Goal: Task Accomplishment & Management: Complete application form

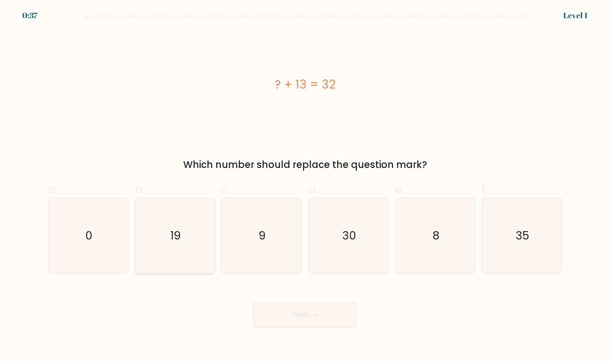
click at [181, 232] on icon "19" at bounding box center [175, 235] width 75 height 75
click at [305, 186] on input "b. 19" at bounding box center [305, 183] width 0 height 5
radio input "true"
click at [283, 315] on button "Next" at bounding box center [305, 314] width 103 height 25
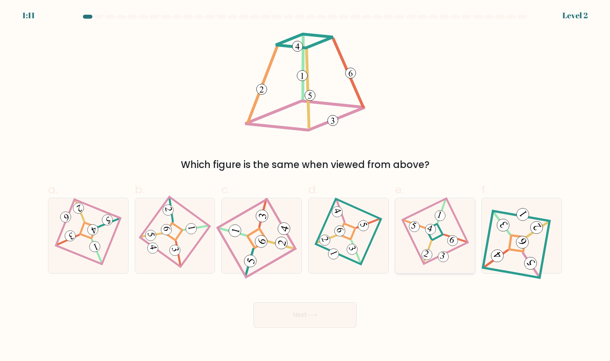
click at [437, 224] on 274 at bounding box center [435, 232] width 17 height 17
click at [306, 186] on input "e." at bounding box center [305, 183] width 0 height 5
radio input "true"
click at [305, 311] on button "Next" at bounding box center [305, 314] width 103 height 25
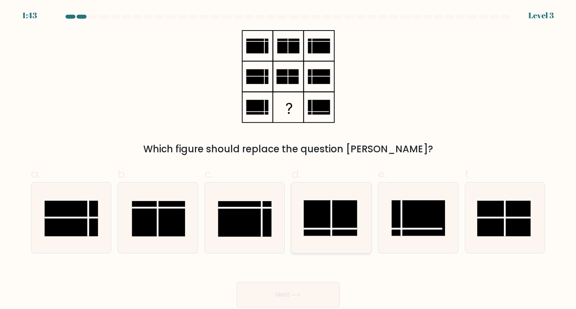
click at [326, 219] on rect at bounding box center [330, 218] width 53 height 36
click at [288, 160] on input "d." at bounding box center [288, 157] width 0 height 5
radio input "true"
click at [304, 287] on button "Next" at bounding box center [287, 294] width 103 height 25
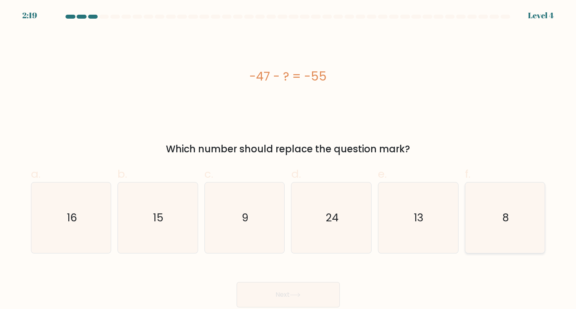
click at [513, 202] on icon "8" at bounding box center [504, 218] width 71 height 71
click at [288, 160] on input "f. 8" at bounding box center [288, 157] width 0 height 5
radio input "true"
click at [300, 295] on icon at bounding box center [295, 295] width 10 height 4
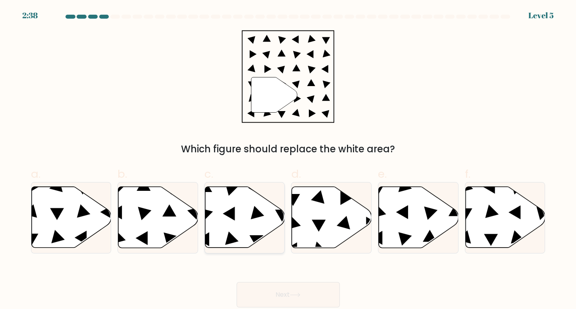
click at [226, 232] on icon at bounding box center [245, 217] width 80 height 61
click at [288, 160] on input "c." at bounding box center [288, 157] width 0 height 5
radio input "true"
click at [328, 220] on icon at bounding box center [332, 217] width 80 height 61
click at [288, 160] on input "d." at bounding box center [288, 157] width 0 height 5
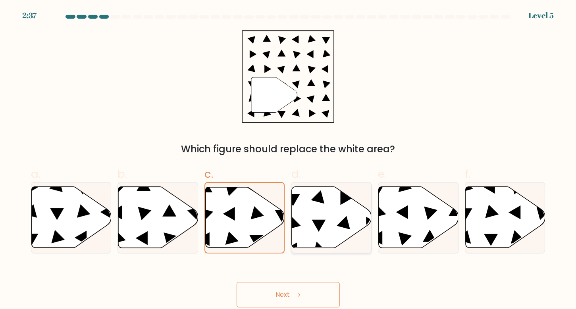
radio input "true"
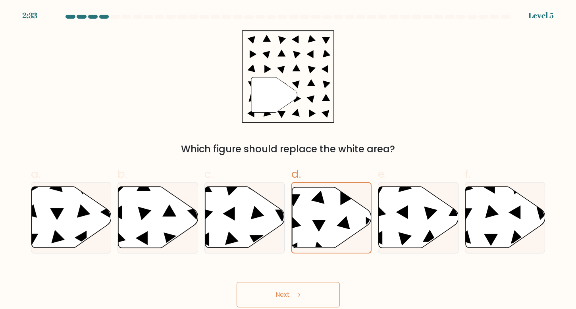
click at [296, 289] on button "Next" at bounding box center [287, 294] width 103 height 25
click at [288, 295] on button "Next" at bounding box center [287, 294] width 103 height 25
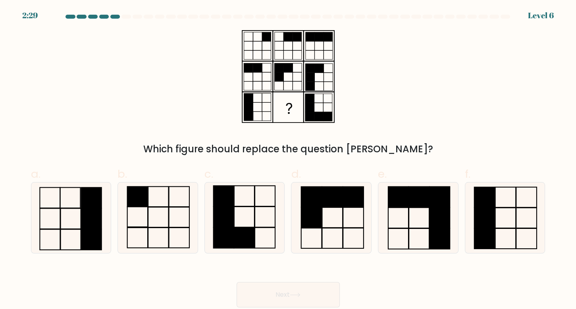
click at [277, 290] on button "Next" at bounding box center [287, 294] width 103 height 25
click at [407, 77] on div "Which figure should replace the question [PERSON_NAME]?" at bounding box center [288, 93] width 524 height 126
click at [244, 216] on icon at bounding box center [244, 218] width 71 height 71
click at [288, 160] on input "c." at bounding box center [288, 157] width 0 height 5
radio input "true"
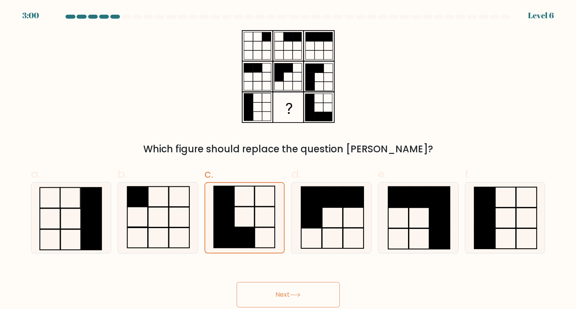
click at [287, 285] on button "Next" at bounding box center [287, 294] width 103 height 25
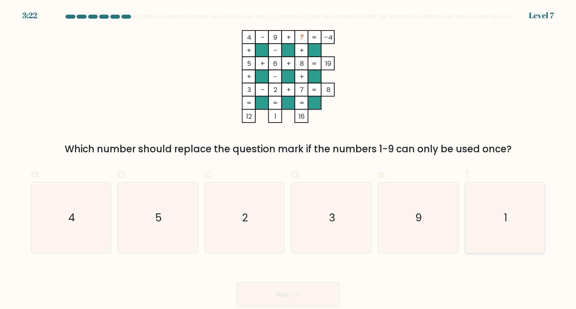
click at [502, 211] on icon "1" at bounding box center [504, 218] width 71 height 71
click at [288, 160] on input "f. 1" at bounding box center [288, 157] width 0 height 5
radio input "true"
click at [298, 289] on button "Next" at bounding box center [287, 294] width 103 height 25
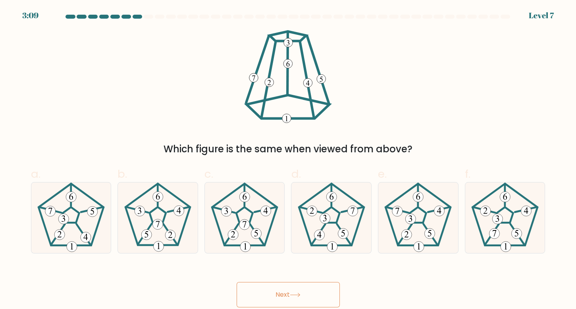
click at [277, 289] on button "Next" at bounding box center [287, 294] width 103 height 25
drag, startPoint x: 277, startPoint y: 289, endPoint x: 278, endPoint y: 284, distance: 5.6
click at [278, 284] on button "Next" at bounding box center [287, 294] width 103 height 25
click at [362, 87] on div "Which figure is the same when viewed from above?" at bounding box center [288, 93] width 524 height 126
click at [68, 226] on icon at bounding box center [71, 218] width 71 height 71
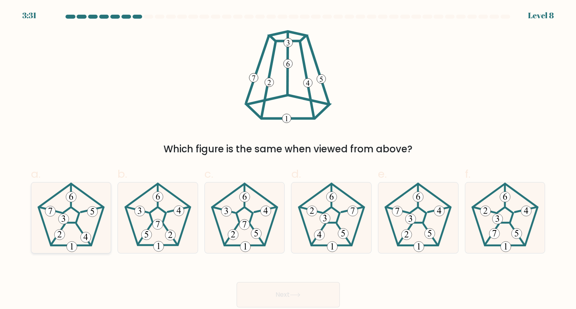
click at [288, 160] on input "a." at bounding box center [288, 157] width 0 height 5
radio input "true"
click at [278, 287] on button "Next" at bounding box center [287, 294] width 103 height 25
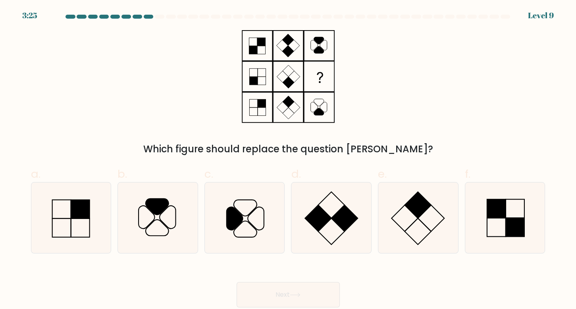
click at [278, 280] on div "Next" at bounding box center [288, 285] width 524 height 44
click at [159, 211] on icon at bounding box center [157, 207] width 23 height 16
click at [288, 160] on input "b." at bounding box center [288, 157] width 0 height 5
radio input "true"
click at [296, 288] on button "Next" at bounding box center [287, 294] width 103 height 25
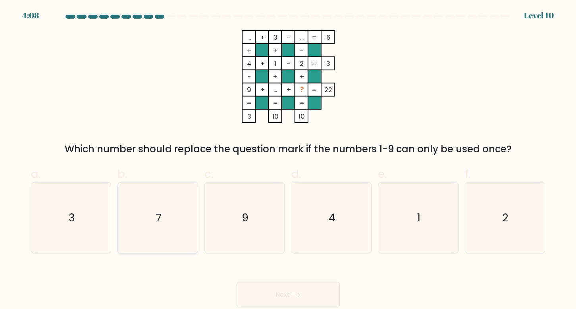
click at [153, 217] on icon "7" at bounding box center [158, 218] width 71 height 71
click at [288, 160] on input "b. 7" at bounding box center [288, 157] width 0 height 5
radio input "true"
click at [286, 289] on button "Next" at bounding box center [287, 294] width 103 height 25
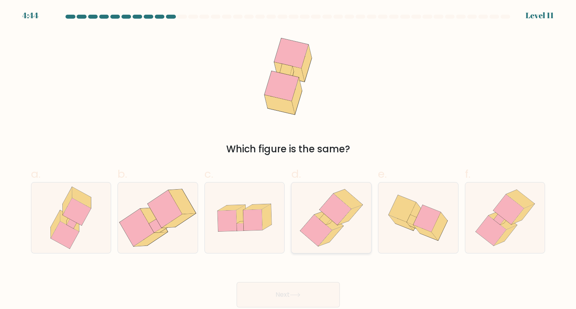
click at [329, 196] on icon at bounding box center [331, 218] width 69 height 71
click at [288, 160] on input "d." at bounding box center [288, 157] width 0 height 5
radio input "true"
click at [300, 293] on icon at bounding box center [295, 295] width 10 height 4
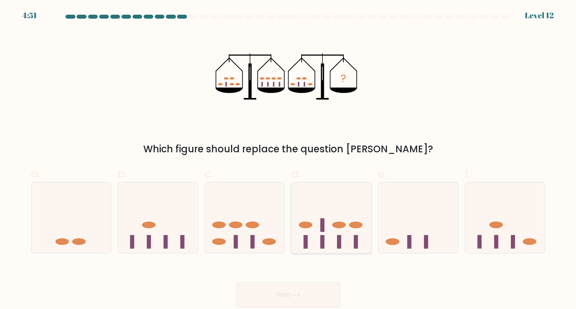
click at [343, 211] on icon at bounding box center [331, 218] width 80 height 66
click at [288, 160] on input "d." at bounding box center [288, 157] width 0 height 5
radio input "true"
click at [198, 231] on div "b." at bounding box center [157, 210] width 87 height 88
click at [242, 231] on icon at bounding box center [245, 218] width 80 height 66
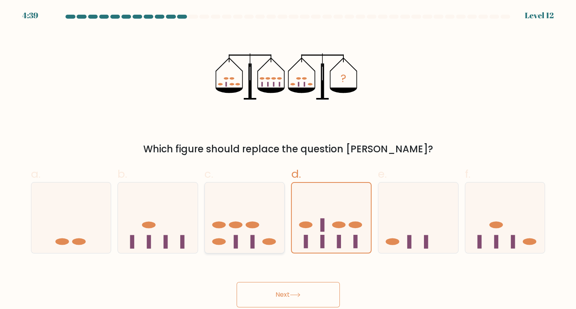
click at [288, 160] on input "c." at bounding box center [288, 157] width 0 height 5
radio input "true"
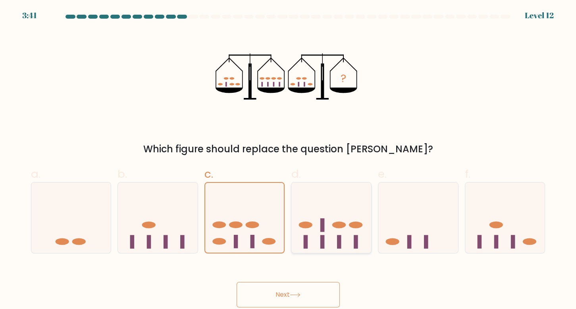
click at [346, 215] on icon at bounding box center [331, 218] width 80 height 66
click at [288, 160] on input "d." at bounding box center [288, 157] width 0 height 5
radio input "true"
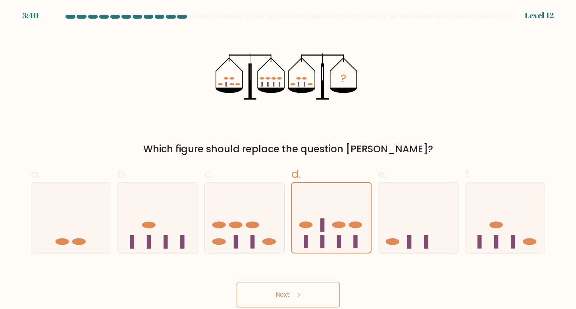
click at [287, 289] on button "Next" at bounding box center [287, 294] width 103 height 25
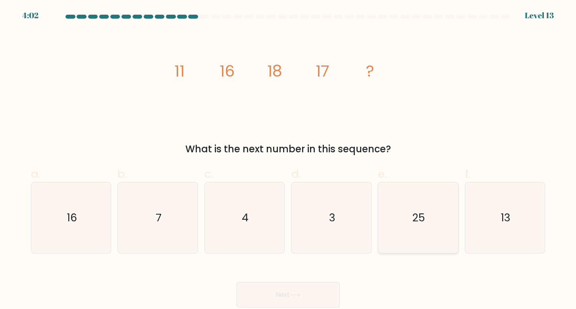
click at [415, 210] on text "25" at bounding box center [418, 217] width 13 height 15
click at [288, 160] on input "e. 25" at bounding box center [288, 157] width 0 height 5
radio input "true"
click at [306, 284] on button "Next" at bounding box center [287, 294] width 103 height 25
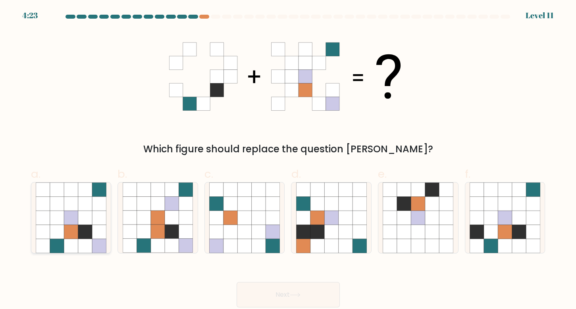
click at [100, 226] on icon at bounding box center [99, 232] width 14 height 14
click at [288, 160] on input "a." at bounding box center [288, 157] width 0 height 5
radio input "true"
click at [298, 293] on icon at bounding box center [295, 295] width 11 height 4
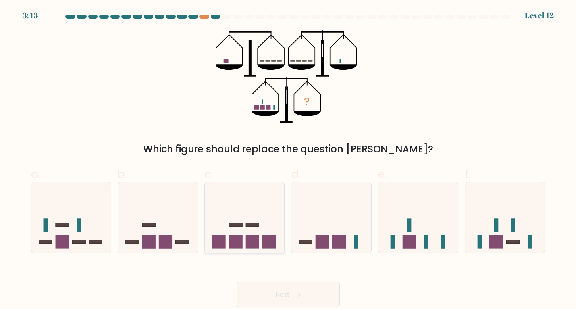
click at [220, 217] on icon at bounding box center [245, 218] width 80 height 66
click at [288, 160] on input "c." at bounding box center [288, 157] width 0 height 5
radio input "true"
click at [93, 206] on icon at bounding box center [71, 218] width 80 height 66
click at [288, 160] on input "a." at bounding box center [288, 157] width 0 height 5
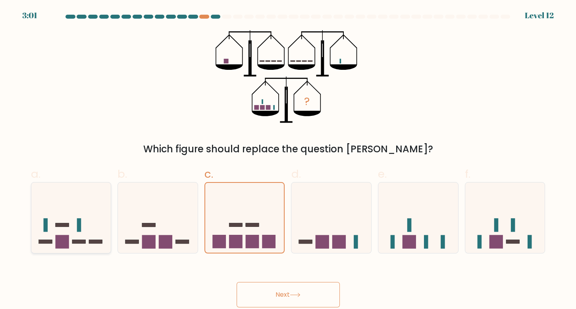
radio input "true"
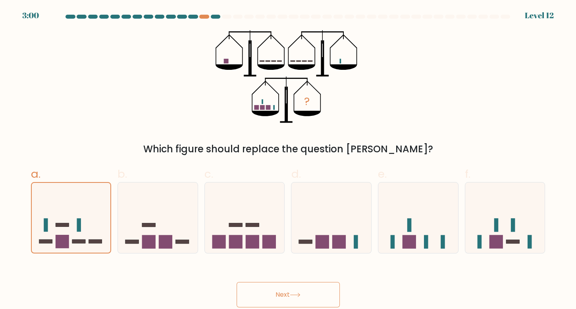
click at [295, 295] on icon at bounding box center [295, 295] width 11 height 4
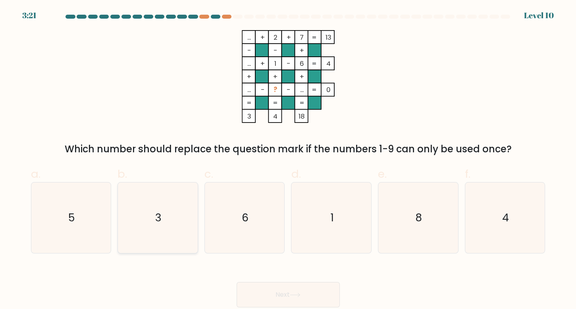
click at [183, 221] on icon "3" at bounding box center [158, 218] width 71 height 71
click at [288, 160] on input "b. 3" at bounding box center [288, 157] width 0 height 5
radio input "true"
click at [283, 286] on button "Next" at bounding box center [287, 294] width 103 height 25
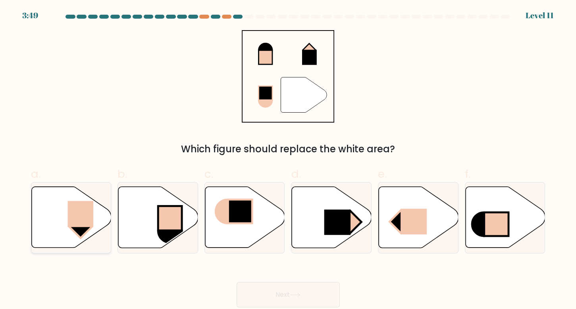
click at [87, 209] on rect at bounding box center [80, 214] width 26 height 26
click at [288, 160] on input "a." at bounding box center [288, 157] width 0 height 5
radio input "true"
click at [290, 290] on button "Next" at bounding box center [287, 294] width 103 height 25
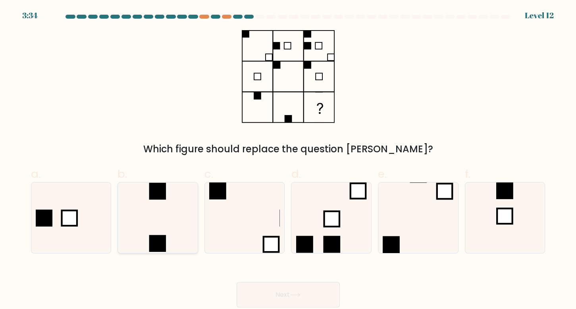
click at [150, 202] on icon at bounding box center [158, 218] width 71 height 71
click at [288, 160] on input "b." at bounding box center [288, 157] width 0 height 5
radio input "true"
click at [282, 289] on button "Next" at bounding box center [287, 294] width 103 height 25
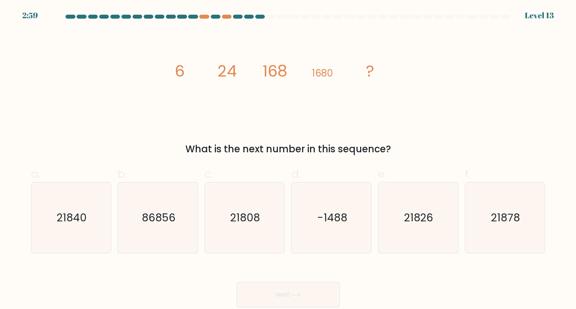
click at [313, 94] on icon "image/svg+xml 6 24 168 1680 ?" at bounding box center [288, 76] width 238 height 93
click at [178, 93] on icon "image/svg+xml 6 24 168 1680 ?" at bounding box center [288, 76] width 238 height 93
click at [65, 238] on icon "21840" at bounding box center [71, 218] width 71 height 71
click at [288, 160] on input "a. 21840" at bounding box center [288, 157] width 0 height 5
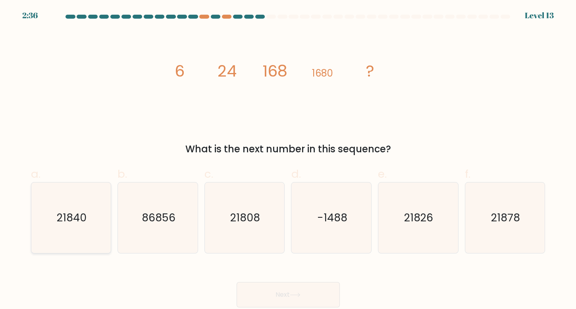
radio input "true"
click at [284, 291] on button "Next" at bounding box center [287, 294] width 103 height 25
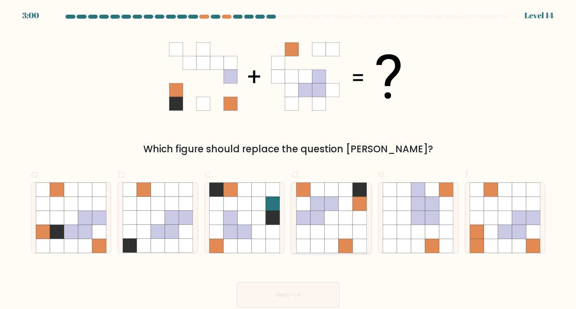
click at [321, 204] on icon at bounding box center [317, 204] width 14 height 14
click at [288, 160] on input "d." at bounding box center [288, 157] width 0 height 5
radio input "true"
click at [279, 296] on button "Next" at bounding box center [287, 294] width 103 height 25
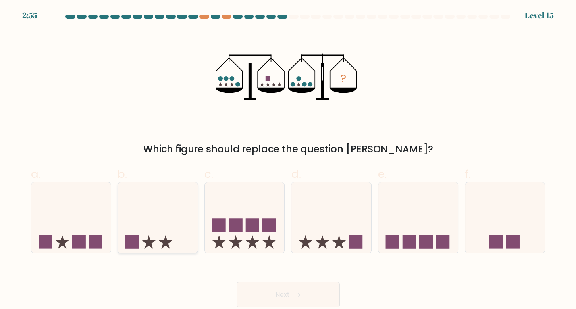
click at [142, 211] on icon at bounding box center [158, 218] width 80 height 66
click at [288, 160] on input "b." at bounding box center [288, 157] width 0 height 5
radio input "true"
click at [410, 209] on icon at bounding box center [418, 218] width 80 height 66
click at [288, 160] on input "e." at bounding box center [288, 157] width 0 height 5
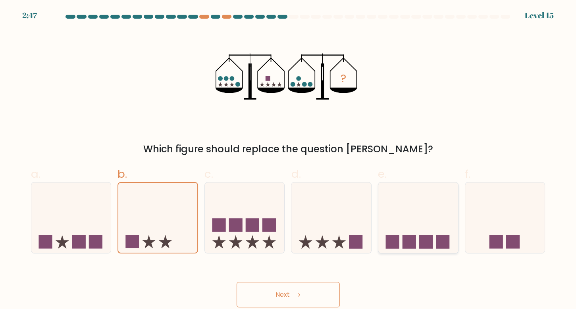
radio input "true"
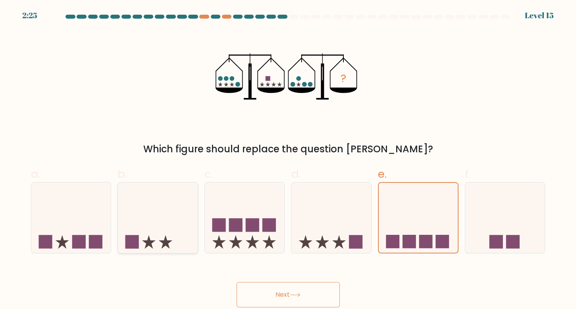
click at [161, 225] on icon at bounding box center [158, 218] width 80 height 66
click at [288, 160] on input "b." at bounding box center [288, 157] width 0 height 5
radio input "true"
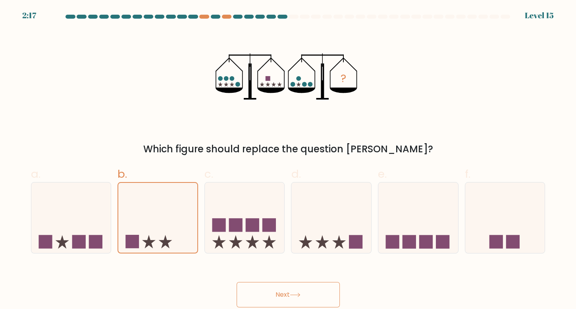
click at [300, 292] on button "Next" at bounding box center [287, 294] width 103 height 25
click at [277, 290] on button "Next" at bounding box center [287, 294] width 103 height 25
click at [281, 296] on button "Next" at bounding box center [287, 294] width 103 height 25
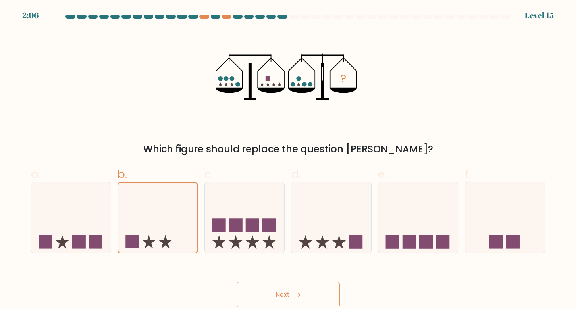
click at [281, 296] on button "Next" at bounding box center [287, 294] width 103 height 25
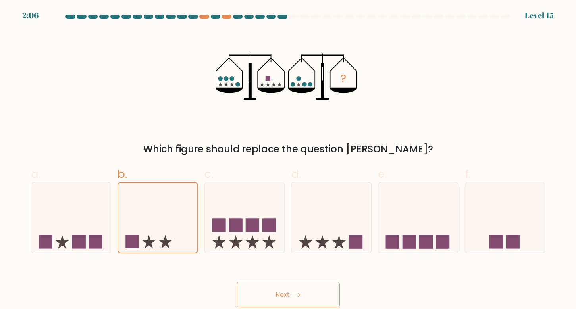
click at [281, 296] on button "Next" at bounding box center [287, 294] width 103 height 25
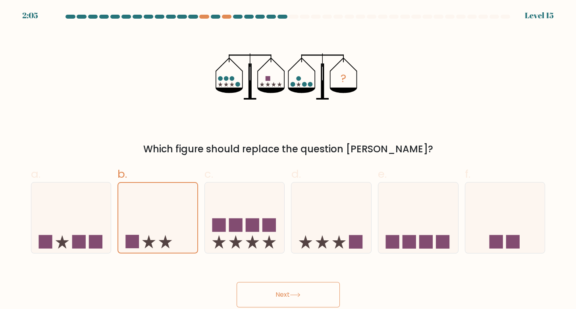
click at [281, 296] on button "Next" at bounding box center [287, 294] width 103 height 25
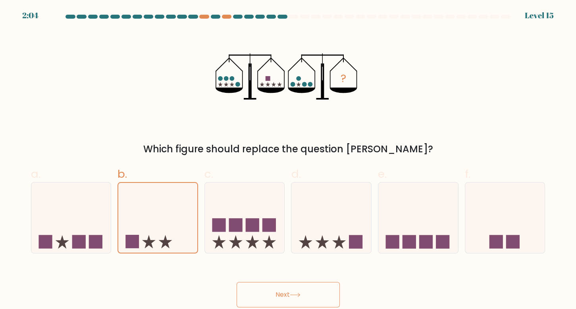
click at [281, 296] on button "Next" at bounding box center [287, 294] width 103 height 25
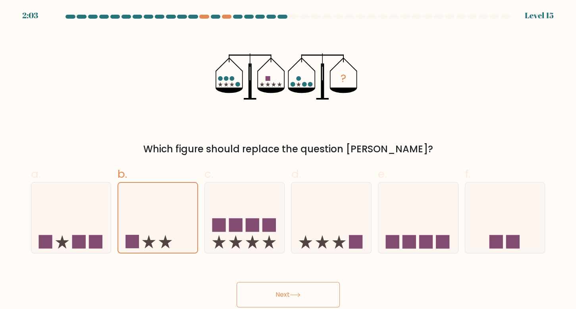
click at [281, 296] on button "Next" at bounding box center [287, 294] width 103 height 25
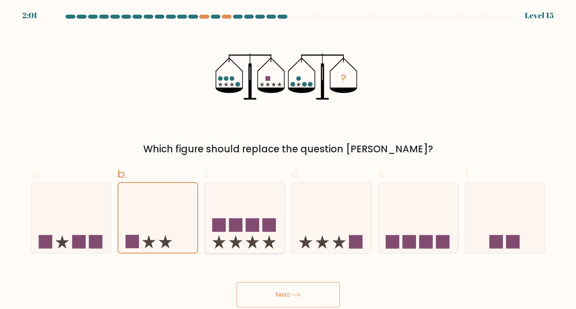
click at [209, 219] on icon at bounding box center [245, 218] width 80 height 66
click at [288, 160] on input "c." at bounding box center [288, 157] width 0 height 5
radio input "true"
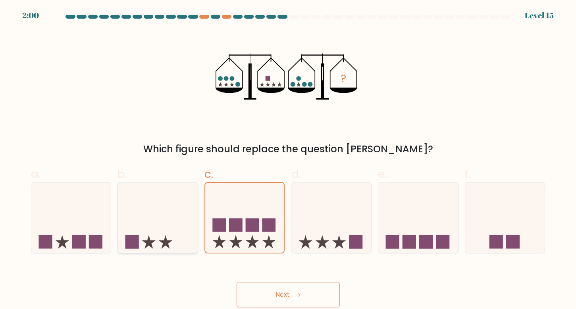
click at [175, 213] on icon at bounding box center [158, 218] width 80 height 66
click at [288, 160] on input "b." at bounding box center [288, 157] width 0 height 5
radio input "true"
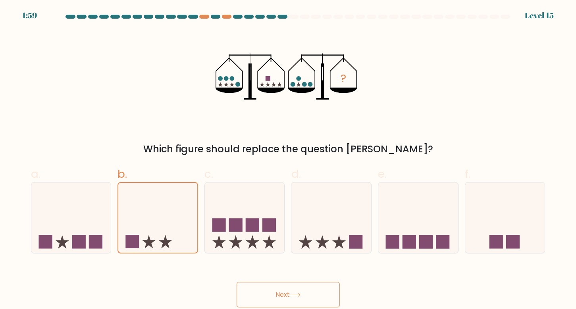
click at [265, 287] on button "Next" at bounding box center [287, 294] width 103 height 25
click at [322, 207] on icon at bounding box center [331, 218] width 80 height 66
click at [288, 160] on input "d." at bounding box center [288, 157] width 0 height 5
radio input "true"
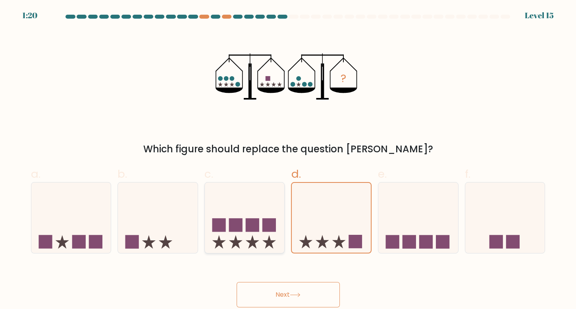
click at [248, 204] on icon at bounding box center [245, 218] width 80 height 66
click at [288, 160] on input "c." at bounding box center [288, 157] width 0 height 5
radio input "true"
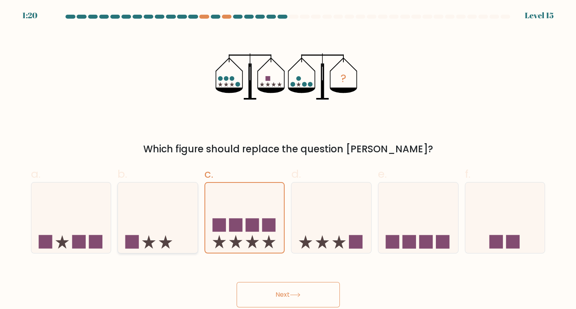
click at [166, 209] on icon at bounding box center [158, 218] width 80 height 66
click at [288, 160] on input "b." at bounding box center [288, 157] width 0 height 5
radio input "true"
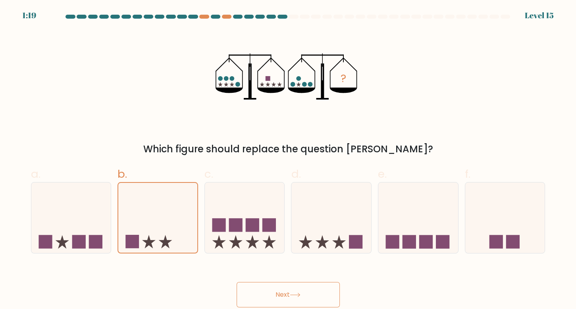
click at [291, 284] on button "Next" at bounding box center [287, 294] width 103 height 25
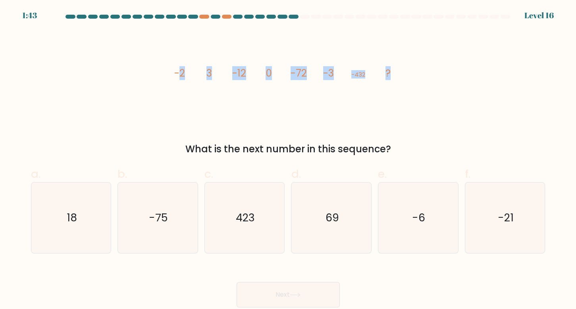
drag, startPoint x: 401, startPoint y: 77, endPoint x: 179, endPoint y: 68, distance: 222.0
click at [179, 68] on icon "image/svg+xml -2 3 -12 0 -72 -3 -432 ?" at bounding box center [288, 76] width 238 height 93
copy g "2 3 -12 0 -72 -3 -432 ?"
click at [409, 213] on icon "-6" at bounding box center [417, 218] width 71 height 71
click at [288, 160] on input "e. -6" at bounding box center [288, 157] width 0 height 5
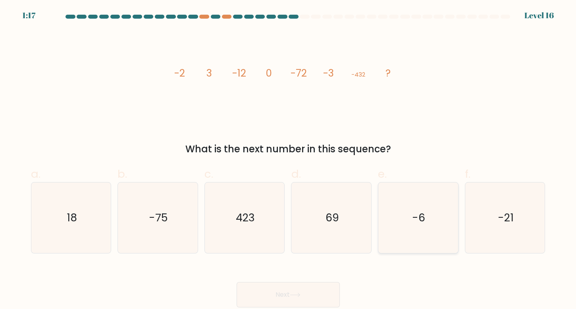
radio input "true"
click at [304, 293] on button "Next" at bounding box center [287, 294] width 103 height 25
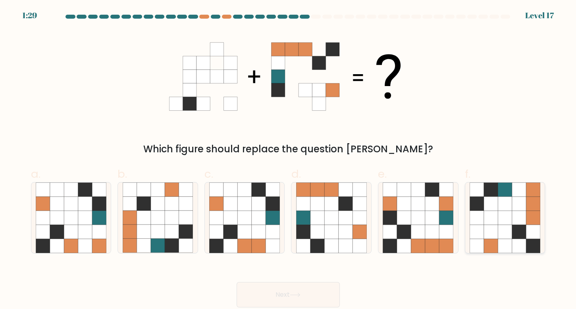
click at [488, 235] on icon at bounding box center [491, 232] width 14 height 14
click at [288, 160] on input "f." at bounding box center [288, 157] width 0 height 5
radio input "true"
click at [321, 296] on button "Next" at bounding box center [287, 294] width 103 height 25
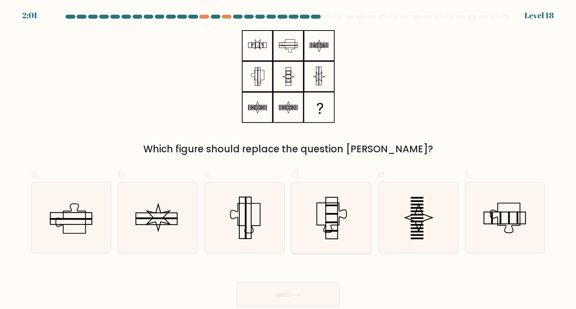
click at [311, 218] on icon at bounding box center [331, 218] width 71 height 71
click at [288, 160] on input "d." at bounding box center [288, 157] width 0 height 5
radio input "true"
click at [251, 230] on rect at bounding box center [245, 218] width 12 height 42
click at [288, 160] on input "c." at bounding box center [288, 157] width 0 height 5
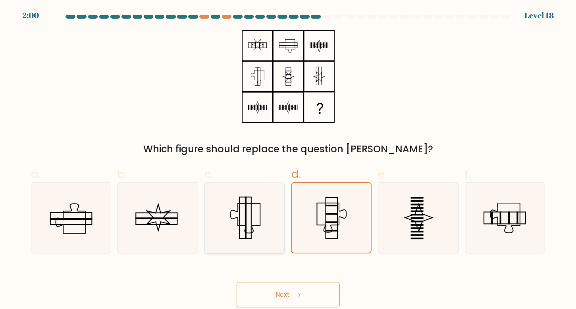
radio input "true"
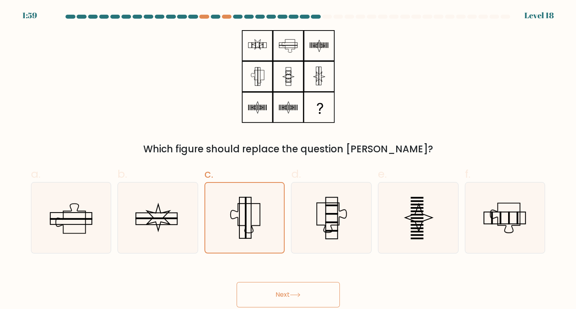
click at [172, 109] on div "Which figure should replace the question mark?" at bounding box center [288, 93] width 524 height 126
click at [156, 217] on icon at bounding box center [158, 218] width 71 height 71
click at [288, 160] on input "b." at bounding box center [288, 157] width 0 height 5
radio input "true"
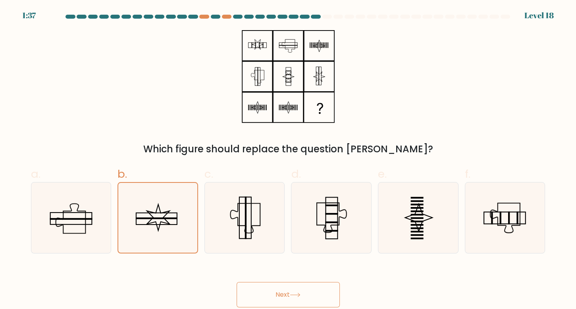
click at [277, 287] on button "Next" at bounding box center [287, 294] width 103 height 25
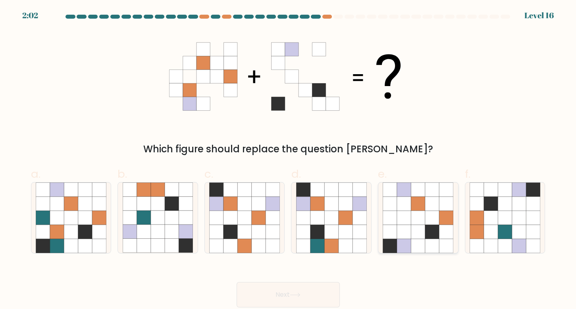
click at [401, 209] on icon at bounding box center [404, 204] width 14 height 14
click at [288, 160] on input "e." at bounding box center [288, 157] width 0 height 5
radio input "true"
click at [299, 296] on icon at bounding box center [295, 295] width 11 height 4
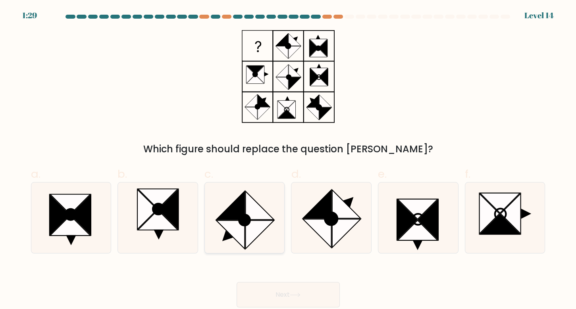
click at [233, 215] on icon at bounding box center [230, 205] width 28 height 28
click at [288, 160] on input "c." at bounding box center [288, 157] width 0 height 5
radio input "true"
click at [287, 294] on button "Next" at bounding box center [287, 294] width 103 height 25
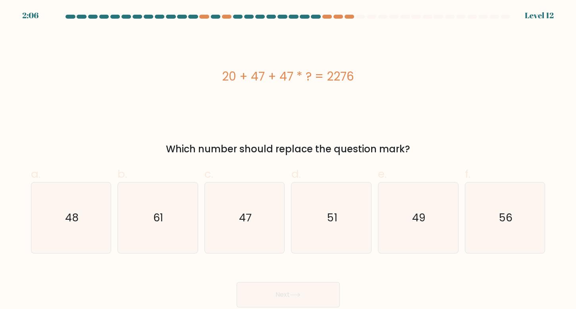
drag, startPoint x: 358, startPoint y: 77, endPoint x: 221, endPoint y: 77, distance: 137.3
click at [221, 77] on div "20 + 47 + 47 * ? = 2276" at bounding box center [288, 76] width 514 height 18
copy div "20 + 47 + 47 * ? = 2276"
click at [238, 221] on icon "47" at bounding box center [244, 218] width 71 height 71
click at [288, 160] on input "c. 47" at bounding box center [288, 157] width 0 height 5
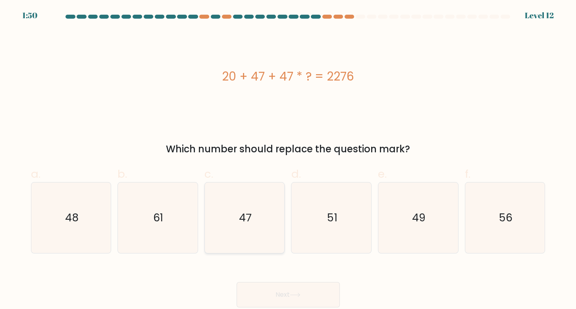
radio input "true"
click at [286, 292] on button "Next" at bounding box center [287, 294] width 103 height 25
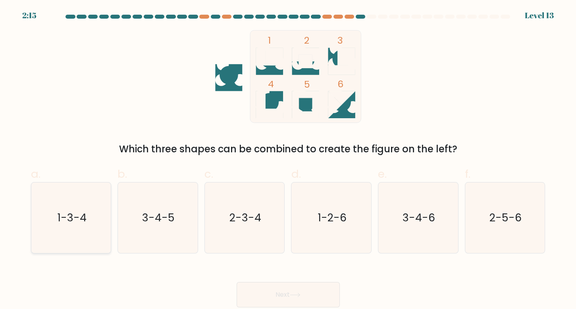
click at [46, 224] on icon "1-3-4" at bounding box center [71, 218] width 71 height 71
click at [288, 160] on input "a. 1-3-4" at bounding box center [288, 157] width 0 height 5
radio input "true"
click at [291, 300] on button "Next" at bounding box center [287, 294] width 103 height 25
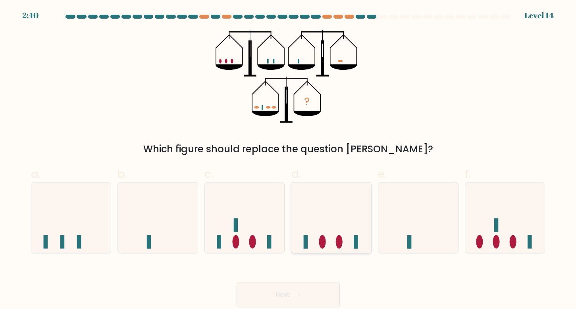
click at [364, 201] on icon at bounding box center [331, 218] width 80 height 66
click at [288, 160] on input "d." at bounding box center [288, 157] width 0 height 5
radio input "true"
click at [289, 290] on button "Next" at bounding box center [287, 294] width 103 height 25
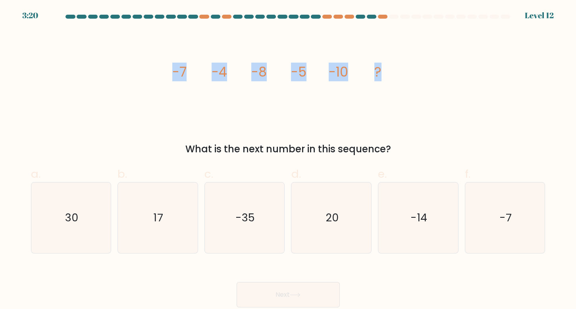
drag, startPoint x: 397, startPoint y: 76, endPoint x: 168, endPoint y: 70, distance: 229.0
click at [168, 70] on div "image/svg+xml -7 -4 -8 -5 -10 ? What is the next number in this sequence?" at bounding box center [288, 93] width 524 height 126
copy g "-7 -4 -8 -5 -10 ?"
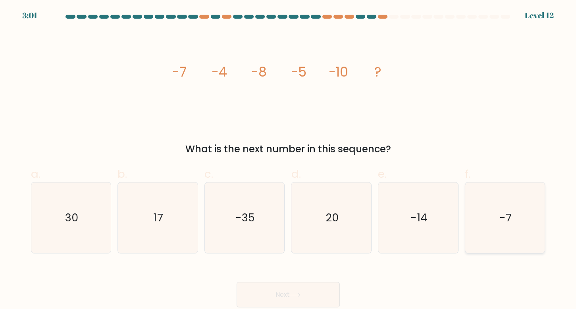
click at [506, 220] on text "-7" at bounding box center [505, 217] width 12 height 15
click at [288, 160] on input "f. -7" at bounding box center [288, 157] width 0 height 5
radio input "true"
click at [288, 298] on button "Next" at bounding box center [287, 294] width 103 height 25
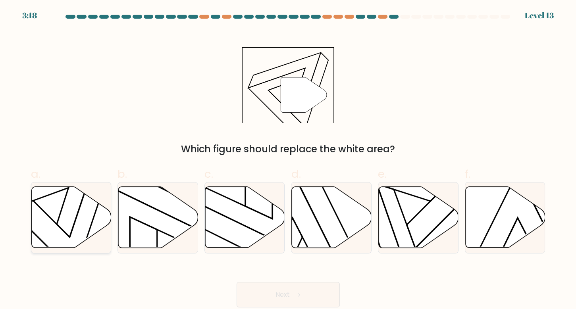
click at [70, 227] on icon at bounding box center [71, 217] width 80 height 61
click at [288, 160] on input "a." at bounding box center [288, 157] width 0 height 5
radio input "true"
click at [318, 293] on button "Next" at bounding box center [287, 294] width 103 height 25
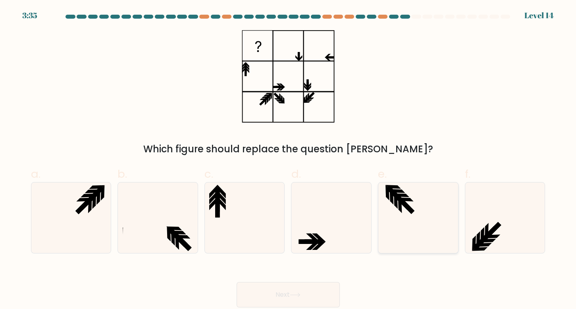
click at [428, 213] on icon at bounding box center [417, 218] width 71 height 71
click at [288, 160] on input "e." at bounding box center [288, 157] width 0 height 5
radio input "true"
click at [294, 287] on button "Next" at bounding box center [287, 294] width 103 height 25
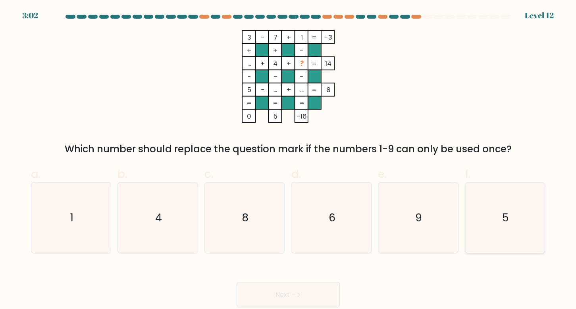
click at [498, 198] on icon "5" at bounding box center [504, 218] width 71 height 71
click at [288, 160] on input "f. 5" at bounding box center [288, 157] width 0 height 5
radio input "true"
click at [286, 290] on button "Next" at bounding box center [287, 294] width 103 height 25
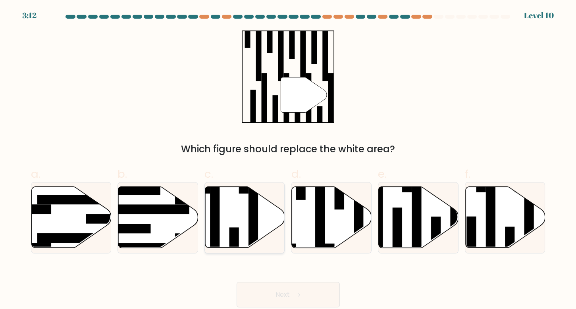
click at [236, 219] on icon at bounding box center [245, 217] width 80 height 61
click at [288, 160] on input "c." at bounding box center [288, 157] width 0 height 5
radio input "true"
click at [291, 300] on button "Next" at bounding box center [287, 294] width 103 height 25
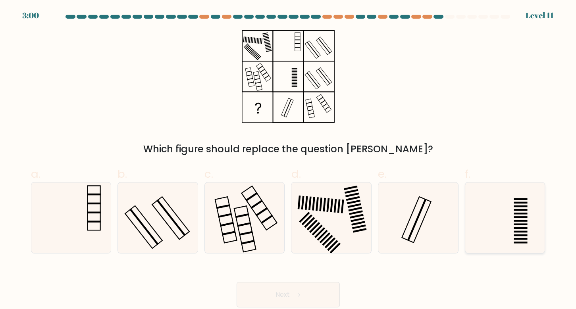
click at [509, 217] on icon at bounding box center [504, 218] width 71 height 71
click at [288, 160] on input "f." at bounding box center [288, 157] width 0 height 5
radio input "true"
click at [325, 236] on rect at bounding box center [324, 238] width 11 height 11
click at [288, 160] on input "d." at bounding box center [288, 157] width 0 height 5
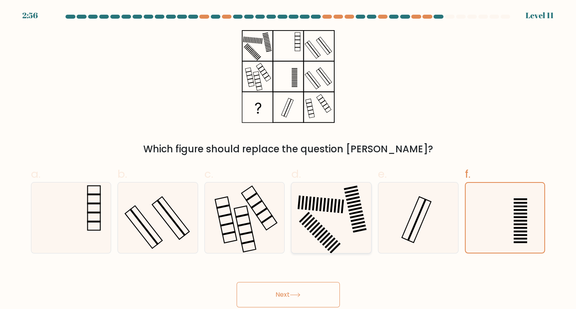
radio input "true"
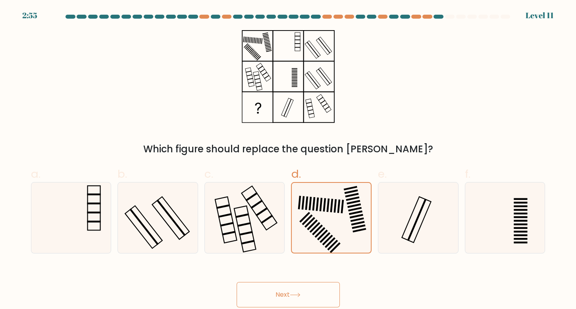
click at [282, 302] on button "Next" at bounding box center [287, 294] width 103 height 25
click at [339, 201] on rect at bounding box center [338, 206] width 3 height 14
click at [288, 160] on input "d." at bounding box center [288, 157] width 0 height 5
radio input "true"
click at [278, 290] on button "Next" at bounding box center [287, 294] width 103 height 25
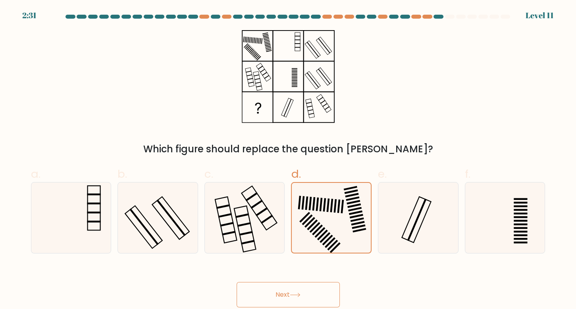
click at [278, 290] on button "Next" at bounding box center [287, 294] width 103 height 25
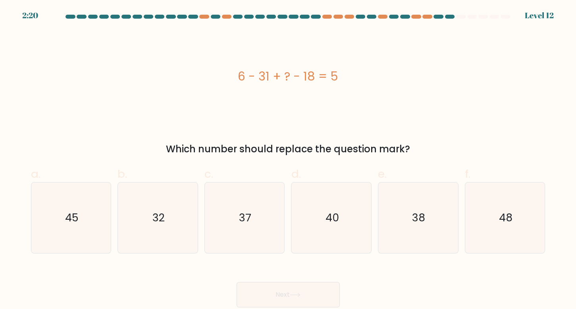
drag, startPoint x: 349, startPoint y: 78, endPoint x: 224, endPoint y: 70, distance: 125.2
click at [224, 70] on div "6 - 31 + ? - 18 = 5" at bounding box center [288, 76] width 514 height 18
copy div "6 - 31 + ? - 18 = 5"
click at [529, 186] on icon "48" at bounding box center [504, 218] width 71 height 71
click at [288, 160] on input "f. 48" at bounding box center [288, 157] width 0 height 5
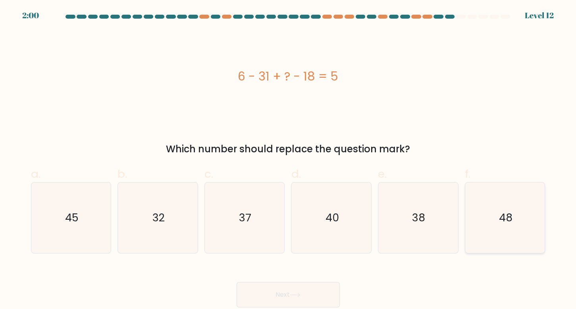
radio input "true"
click at [322, 294] on button "Next" at bounding box center [287, 294] width 103 height 25
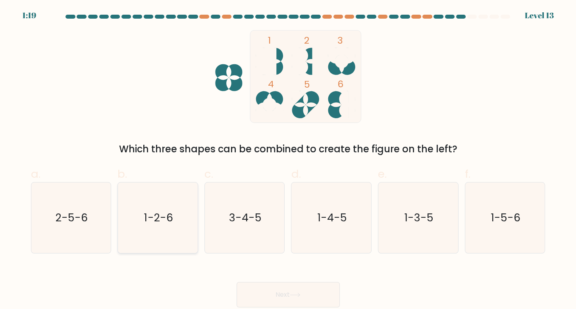
click at [145, 216] on text "1-2-6" at bounding box center [158, 217] width 29 height 15
click at [288, 160] on input "b. 1-2-6" at bounding box center [288, 157] width 0 height 5
radio input "true"
click at [277, 299] on button "Next" at bounding box center [287, 294] width 103 height 25
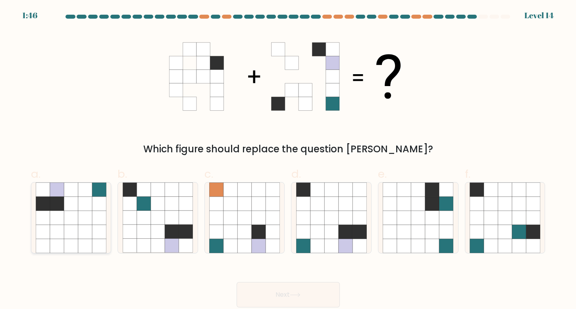
click at [93, 206] on icon at bounding box center [99, 204] width 14 height 14
click at [288, 160] on input "a." at bounding box center [288, 157] width 0 height 5
radio input "true"
click at [140, 144] on div "Which figure should replace the question mark?" at bounding box center [288, 149] width 505 height 14
click at [151, 216] on icon at bounding box center [158, 218] width 14 height 14
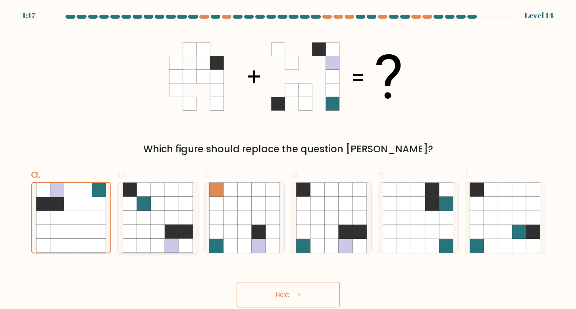
click at [288, 160] on input "b." at bounding box center [288, 157] width 0 height 5
radio input "true"
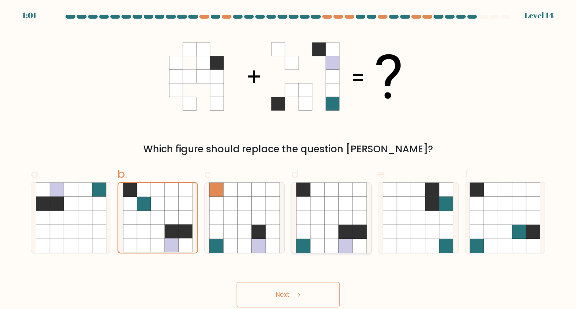
click at [322, 216] on icon at bounding box center [317, 218] width 14 height 14
click at [288, 160] on input "d." at bounding box center [288, 157] width 0 height 5
radio input "true"
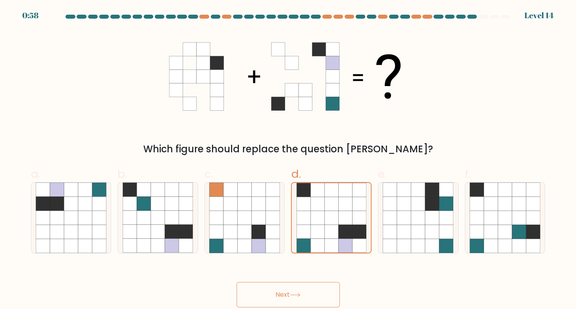
click at [295, 287] on button "Next" at bounding box center [287, 294] width 103 height 25
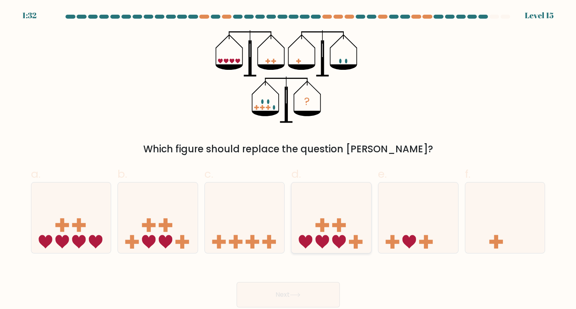
click at [325, 213] on icon at bounding box center [331, 218] width 80 height 66
click at [288, 160] on input "d." at bounding box center [288, 157] width 0 height 5
radio input "true"
click at [298, 287] on button "Next" at bounding box center [287, 294] width 103 height 25
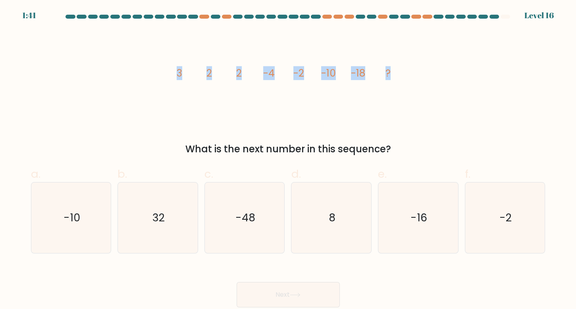
drag, startPoint x: 395, startPoint y: 81, endPoint x: 167, endPoint y: 69, distance: 228.1
click at [167, 69] on div "image/svg+xml 3 2 2 -4 -2 -10 -18 ? What is the next number in this sequence?" at bounding box center [288, 93] width 524 height 126
copy g "3 2 2 -4 -2 -10 -18 ?"
click at [433, 130] on div "image/svg+xml 3 2 2 -4 -2 -10 -18 ? What is the next number in this sequence?" at bounding box center [288, 93] width 524 height 126
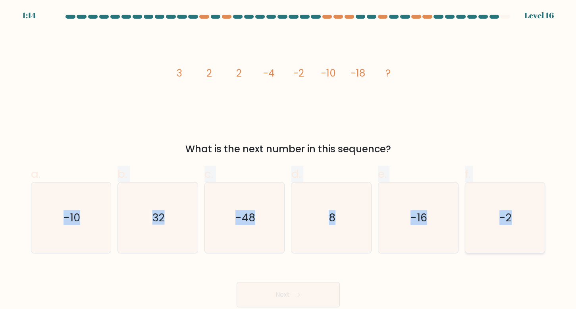
drag, startPoint x: 63, startPoint y: 211, endPoint x: 532, endPoint y: 231, distance: 469.4
click at [532, 231] on div "a. -10 b. 32 8" at bounding box center [288, 207] width 521 height 94
copy div "-10 b. 32 c. -48 d. 8 e. -16 f. -2"
click at [454, 223] on div "-16" at bounding box center [418, 217] width 81 height 71
click at [288, 160] on input "e. -16" at bounding box center [288, 157] width 0 height 5
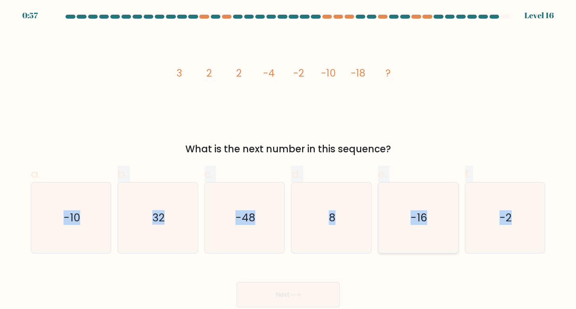
radio input "true"
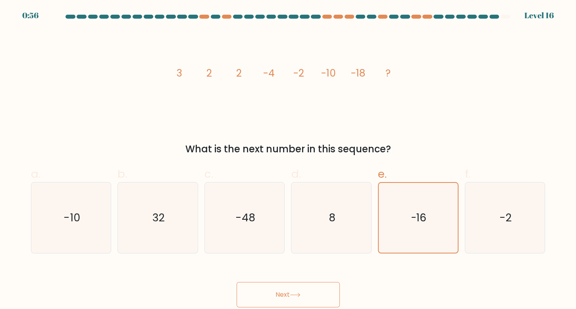
click at [315, 286] on button "Next" at bounding box center [287, 294] width 103 height 25
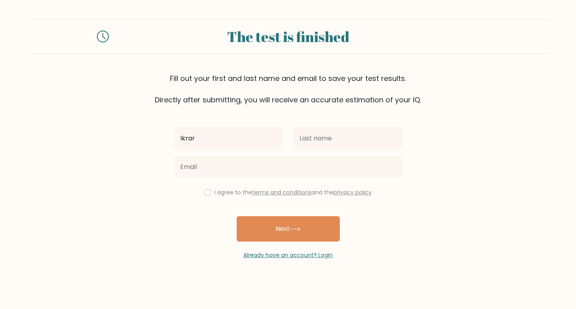
type input "Ikrar"
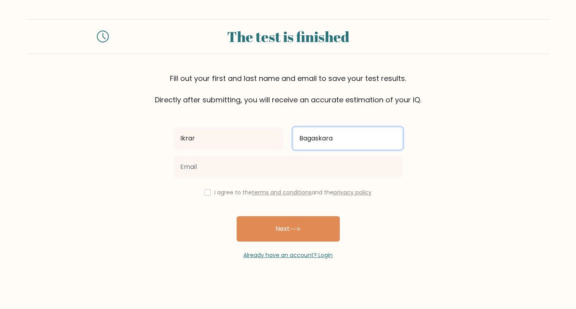
type input "Bagaskara"
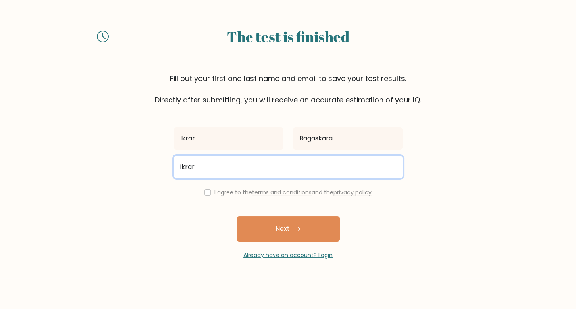
type input "ikrarb95@gmail.com"
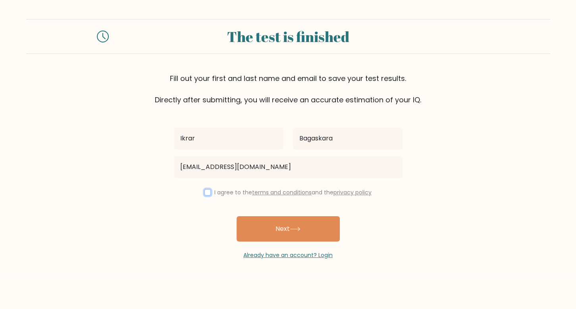
click at [205, 194] on input "checkbox" at bounding box center [207, 192] width 6 height 6
checkbox input "true"
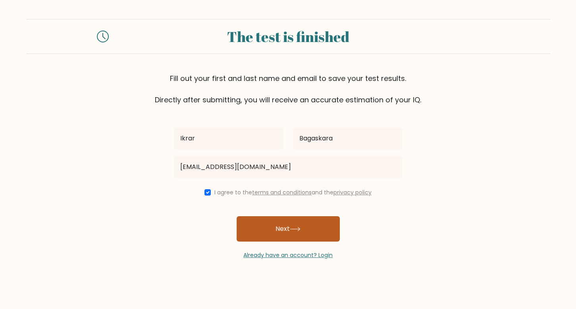
click at [298, 227] on icon at bounding box center [295, 229] width 11 height 4
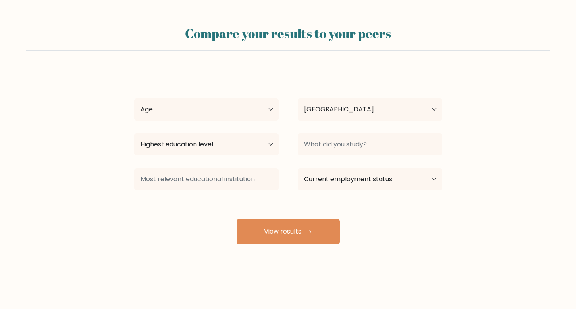
select select "ID"
click at [239, 105] on select "Age Under [DEMOGRAPHIC_DATA] [DEMOGRAPHIC_DATA] [DEMOGRAPHIC_DATA] [DEMOGRAPHIC…" at bounding box center [206, 109] width 144 height 22
click at [240, 138] on select "Highest education level No schooling Primary Lower Secondary Upper Secondary Oc…" at bounding box center [206, 144] width 144 height 22
select select "bachelors_degree"
click at [134, 133] on select "Highest education level No schooling Primary Lower Secondary Upper Secondary Oc…" at bounding box center [206, 144] width 144 height 22
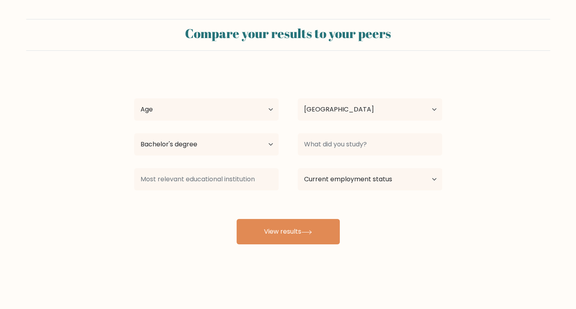
click at [336, 156] on div at bounding box center [369, 144] width 163 height 29
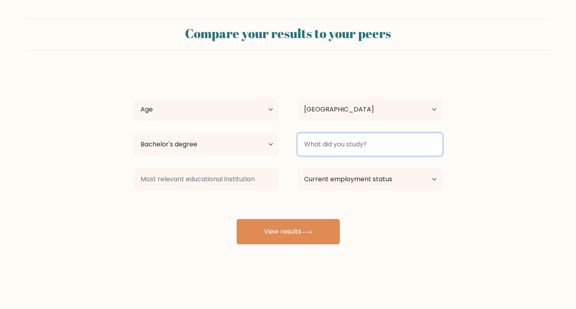
click at [352, 148] on input at bounding box center [370, 144] width 144 height 22
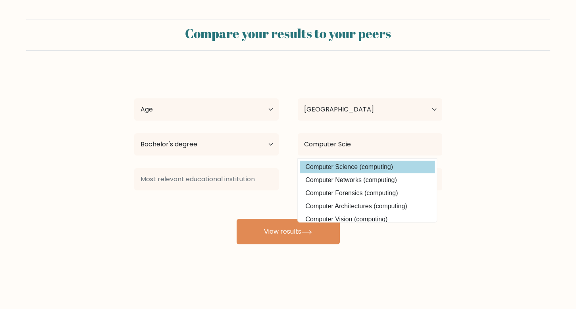
click at [378, 166] on option "Computer Science (computing)" at bounding box center [367, 167] width 135 height 13
type input "Computer Science"
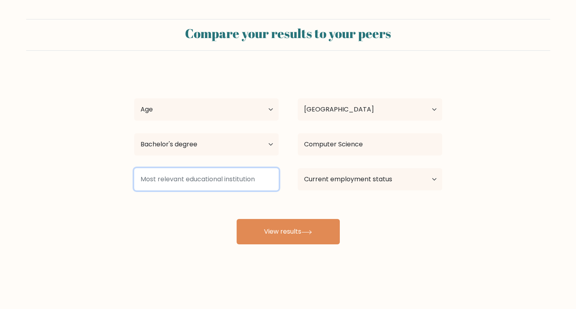
click at [246, 172] on input at bounding box center [206, 179] width 144 height 22
type input "a"
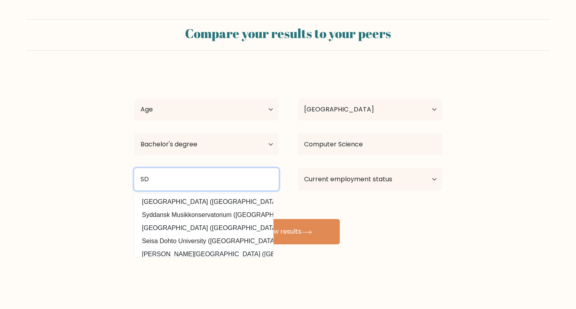
type input "S"
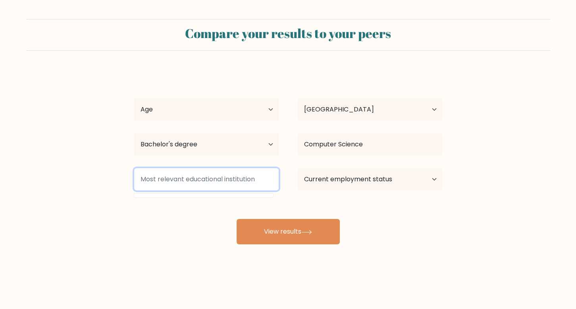
type input "U"
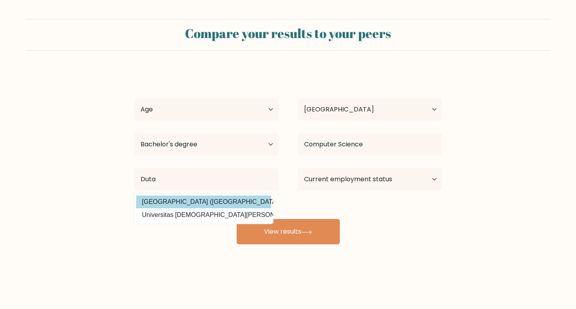
click at [237, 198] on option "[GEOGRAPHIC_DATA] ([GEOGRAPHIC_DATA])" at bounding box center [203, 202] width 135 height 13
type input "[GEOGRAPHIC_DATA]"
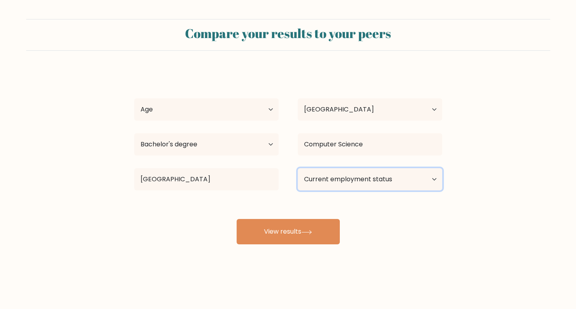
click at [356, 184] on select "Current employment status Employed Student Retired Other / prefer not to answer" at bounding box center [370, 179] width 144 height 22
select select "student"
click at [298, 168] on select "Current employment status Employed Student Retired Other / prefer not to answer" at bounding box center [370, 179] width 144 height 22
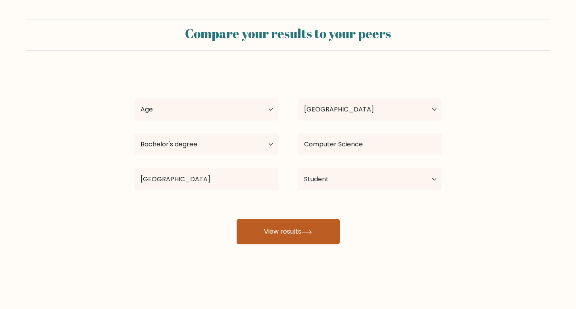
click at [306, 227] on button "View results" at bounding box center [287, 231] width 103 height 25
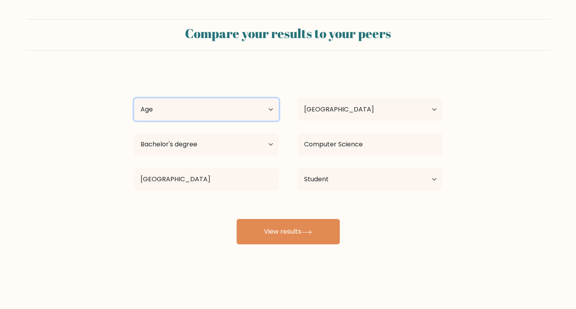
click at [192, 105] on select "Age Under [DEMOGRAPHIC_DATA] [DEMOGRAPHIC_DATA] [DEMOGRAPHIC_DATA] [DEMOGRAPHIC…" at bounding box center [206, 109] width 144 height 22
select select "18_24"
click at [134, 98] on select "Age Under [DEMOGRAPHIC_DATA] [DEMOGRAPHIC_DATA] [DEMOGRAPHIC_DATA] [DEMOGRAPHIC…" at bounding box center [206, 109] width 144 height 22
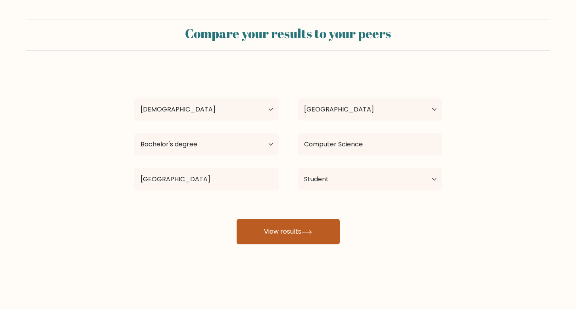
click at [287, 240] on button "View results" at bounding box center [287, 231] width 103 height 25
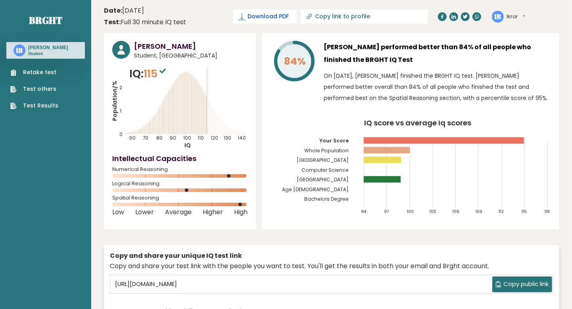
click at [297, 17] on link "Download PDF" at bounding box center [264, 17] width 63 height 14
